Goal: Find specific page/section: Find specific page/section

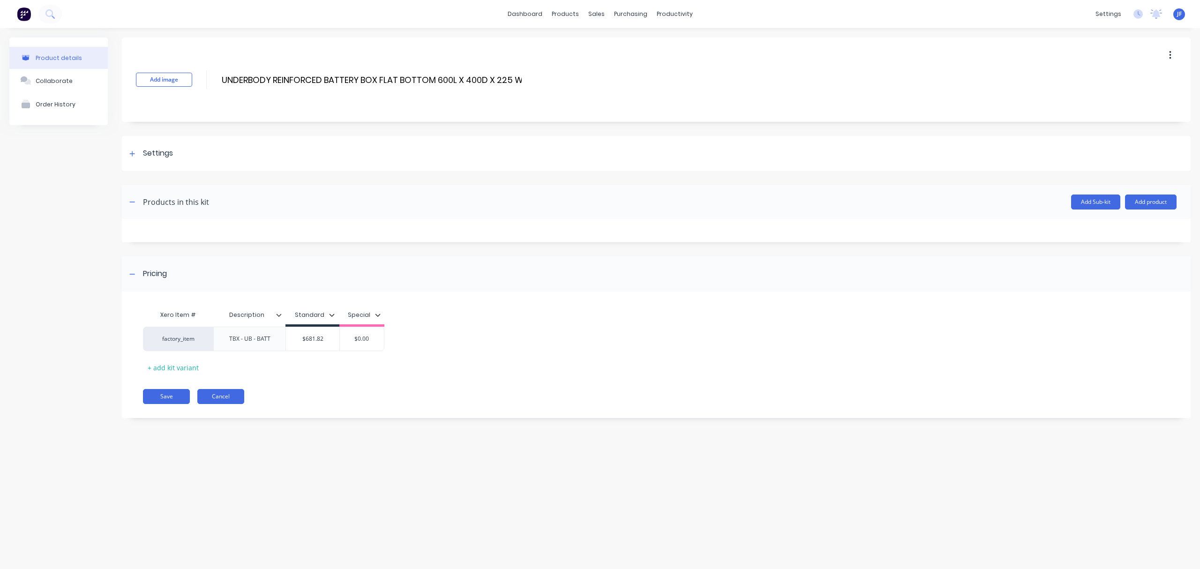
click at [210, 394] on button "Cancel" at bounding box center [220, 396] width 47 height 15
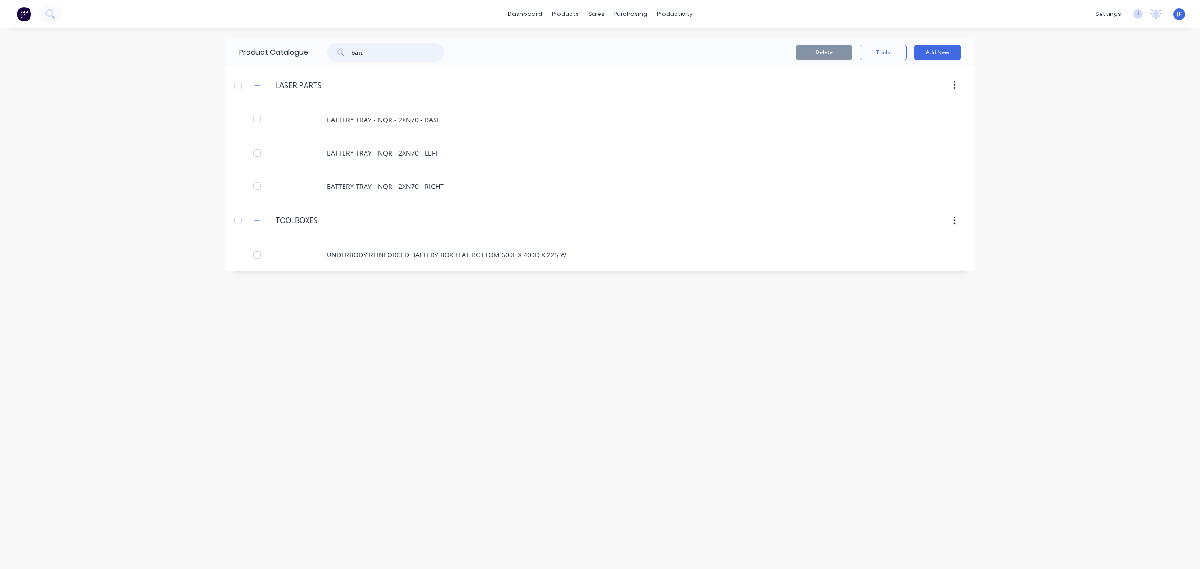
click at [372, 57] on input "batt" at bounding box center [397, 52] width 93 height 19
type input "b"
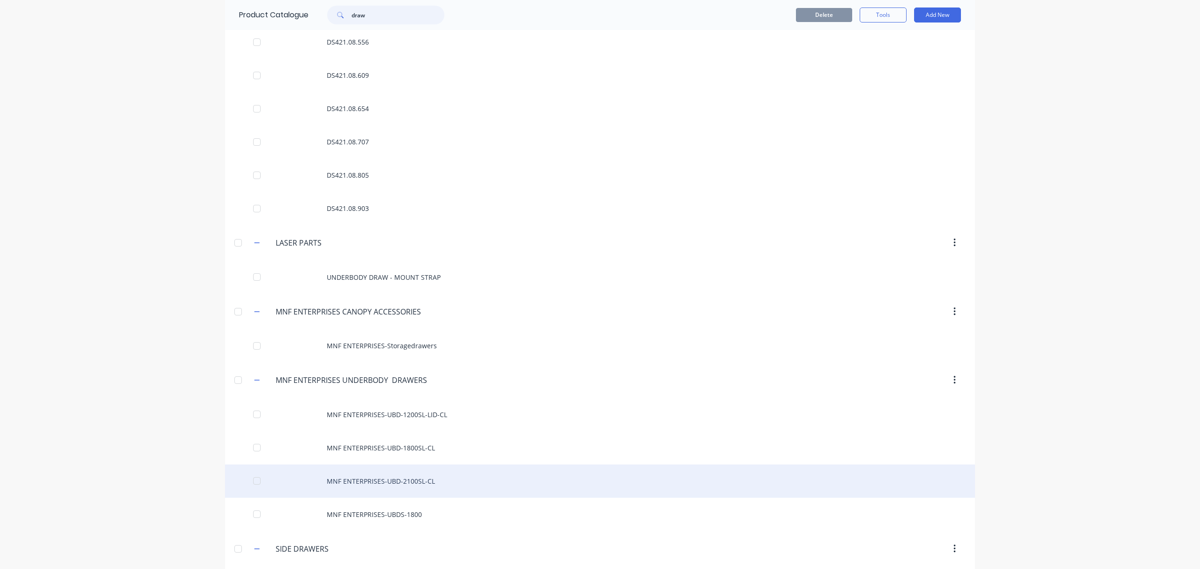
scroll to position [287, 0]
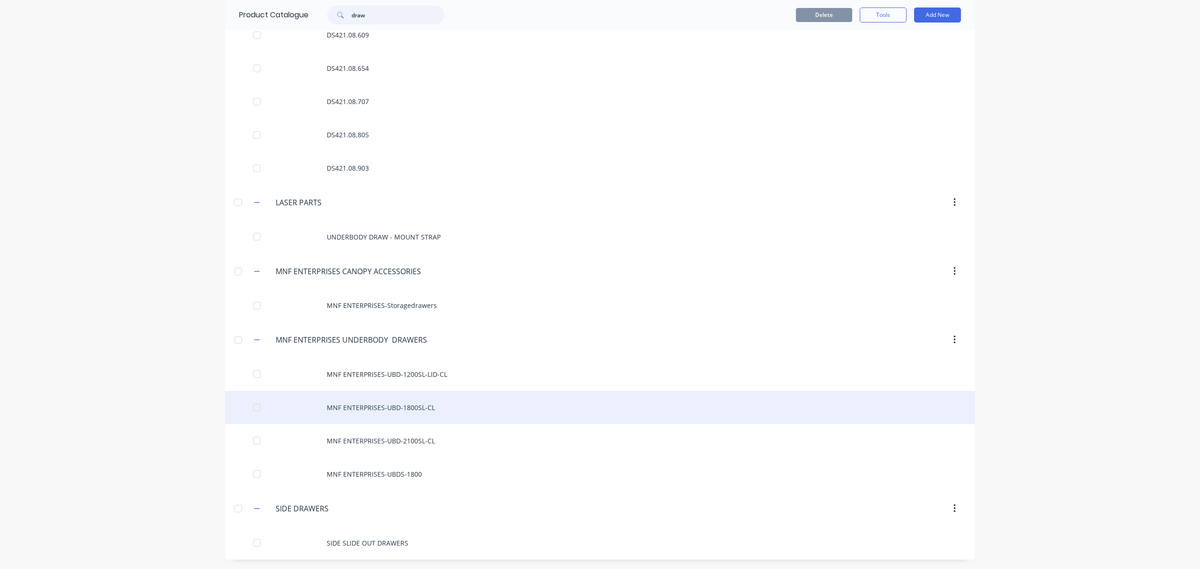
type input "draw"
click at [372, 407] on div "MNF ENTERPRISES-UBD-1800SL-CL" at bounding box center [600, 407] width 750 height 33
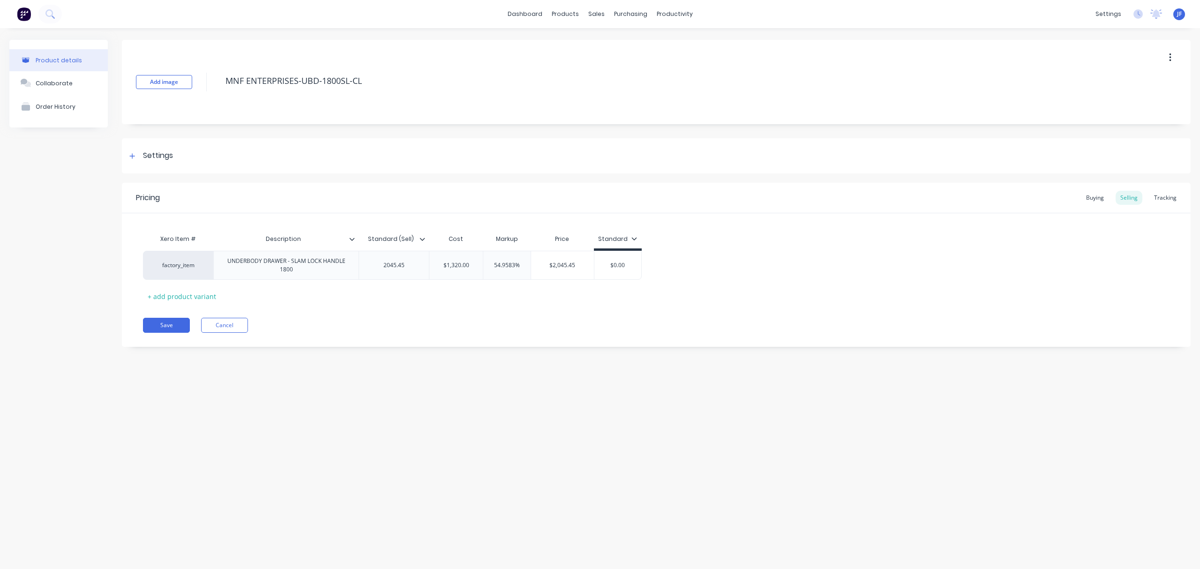
type textarea "x"
click at [225, 327] on button "Cancel" at bounding box center [224, 325] width 47 height 15
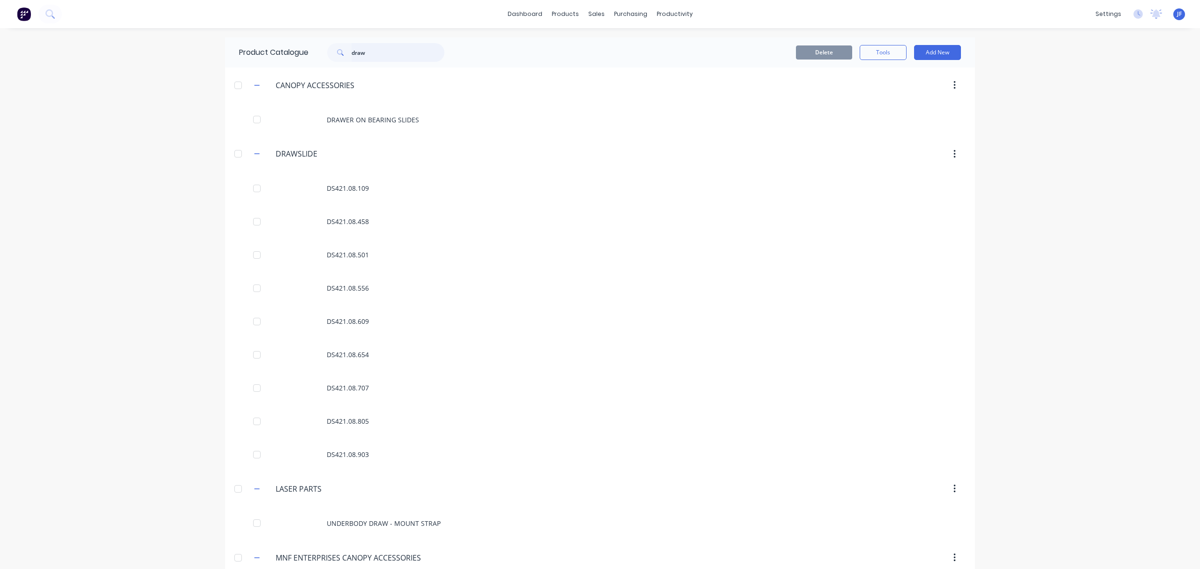
click at [373, 54] on input "draw" at bounding box center [397, 52] width 93 height 19
type input "d"
